Goal: Find specific page/section: Find specific page/section

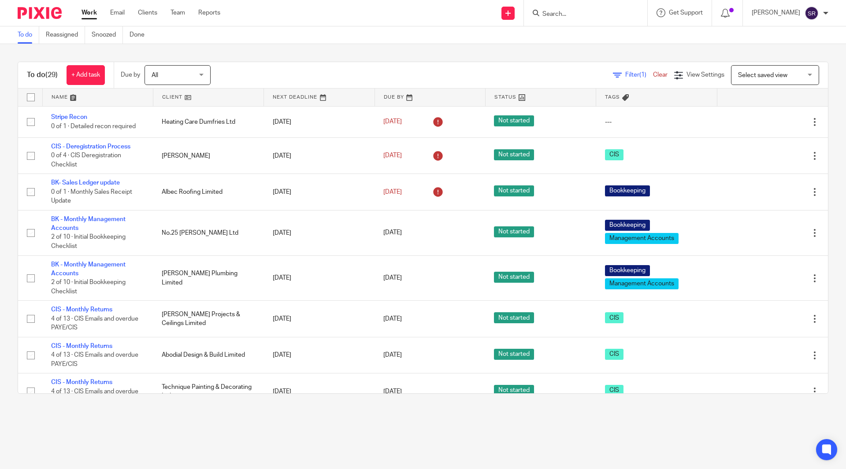
click at [558, 16] on div at bounding box center [583, 12] width 103 height 11
click at [573, 18] on input "Search" at bounding box center [580, 15] width 79 height 8
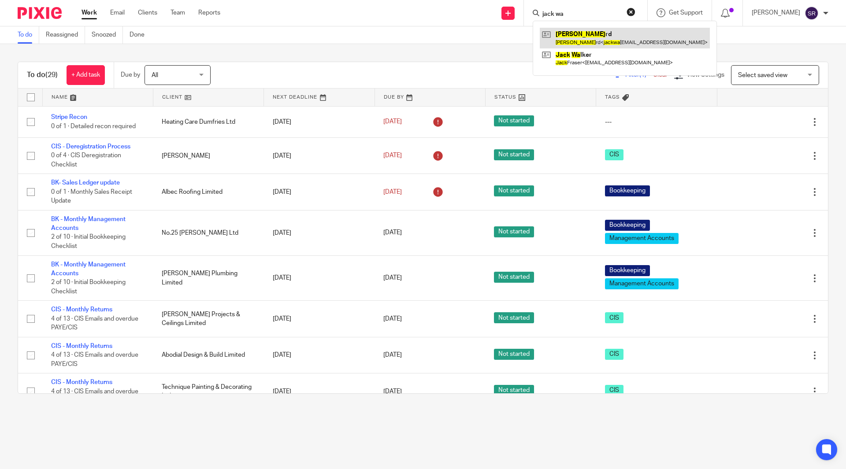
type input "jack wa"
click at [577, 30] on link at bounding box center [625, 38] width 170 height 20
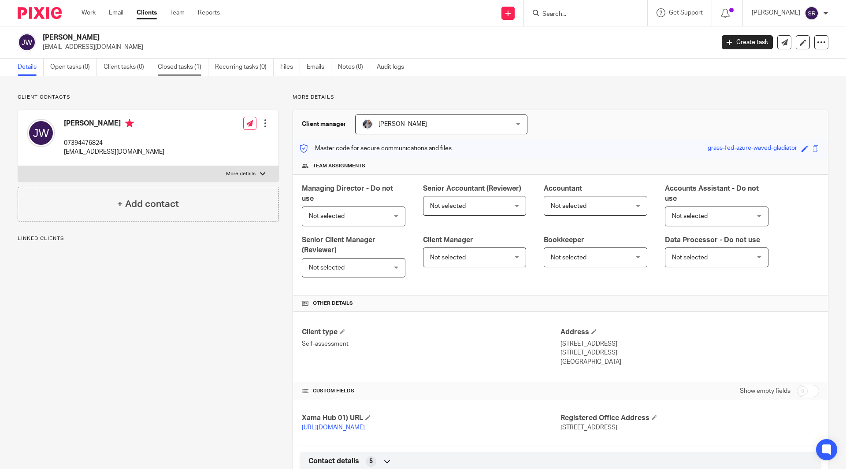
click at [167, 64] on link "Closed tasks (1)" at bounding box center [183, 67] width 51 height 17
